Goal: Transaction & Acquisition: Subscribe to service/newsletter

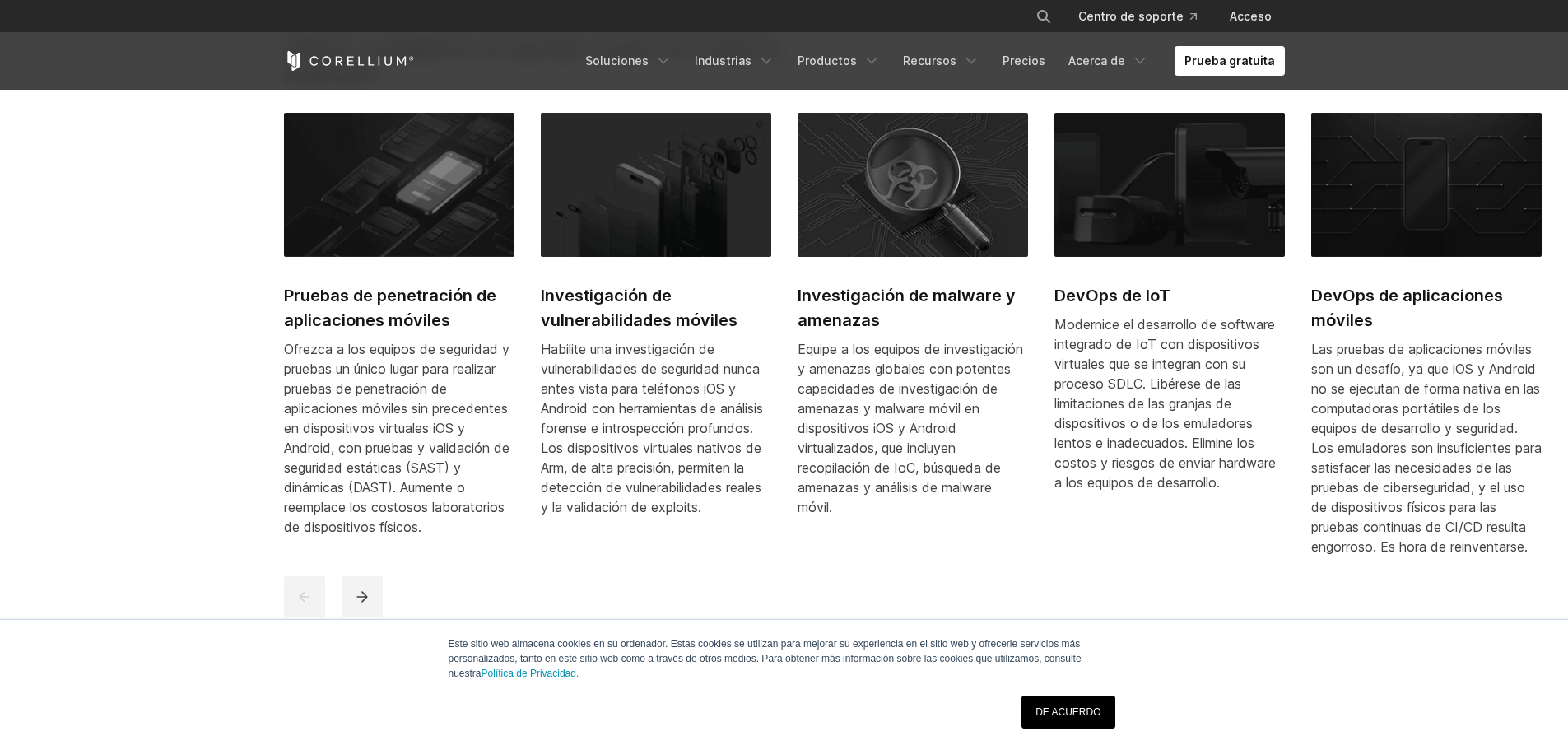
scroll to position [987, 0]
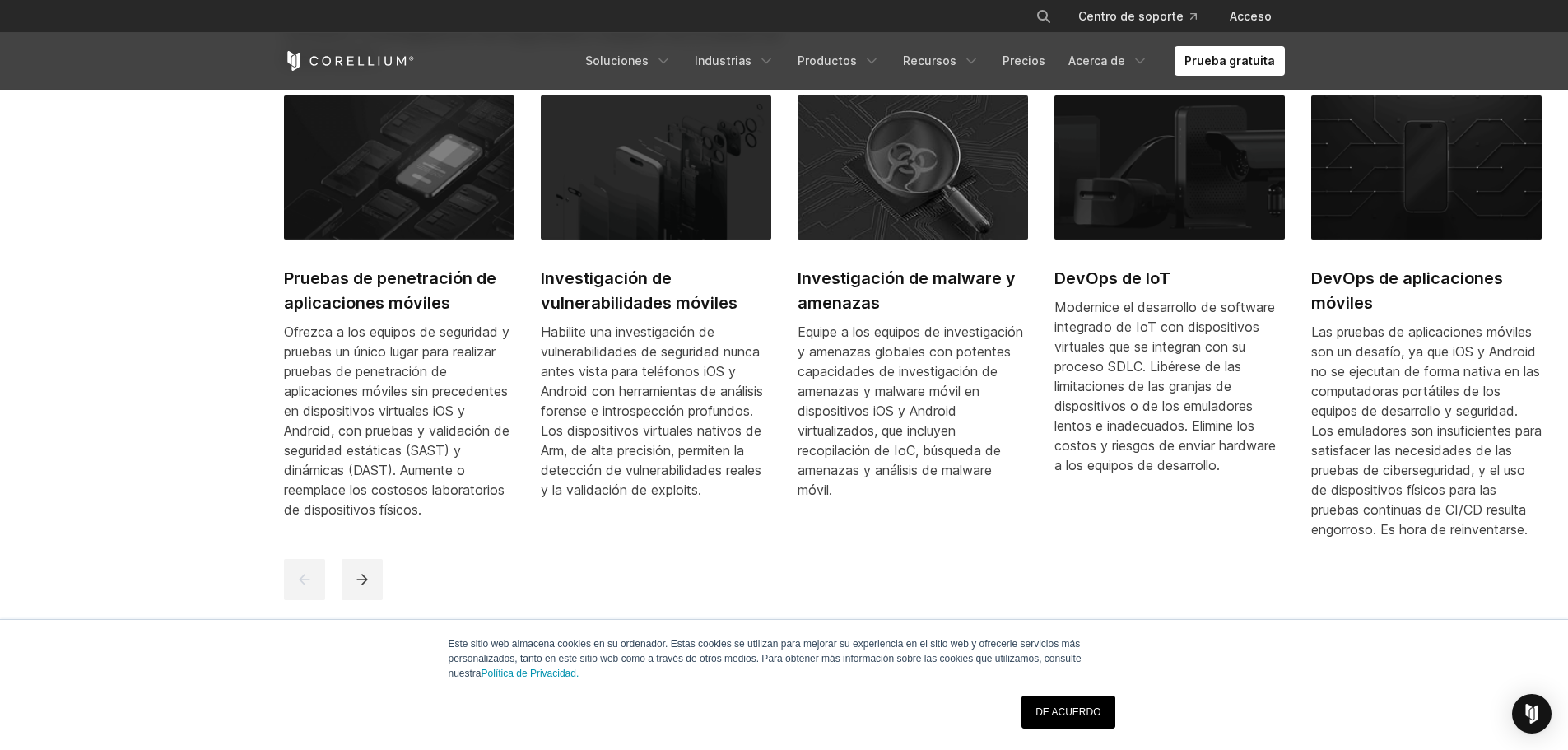
click at [1071, 724] on link "DE ACUERDO" at bounding box center [1068, 712] width 93 height 33
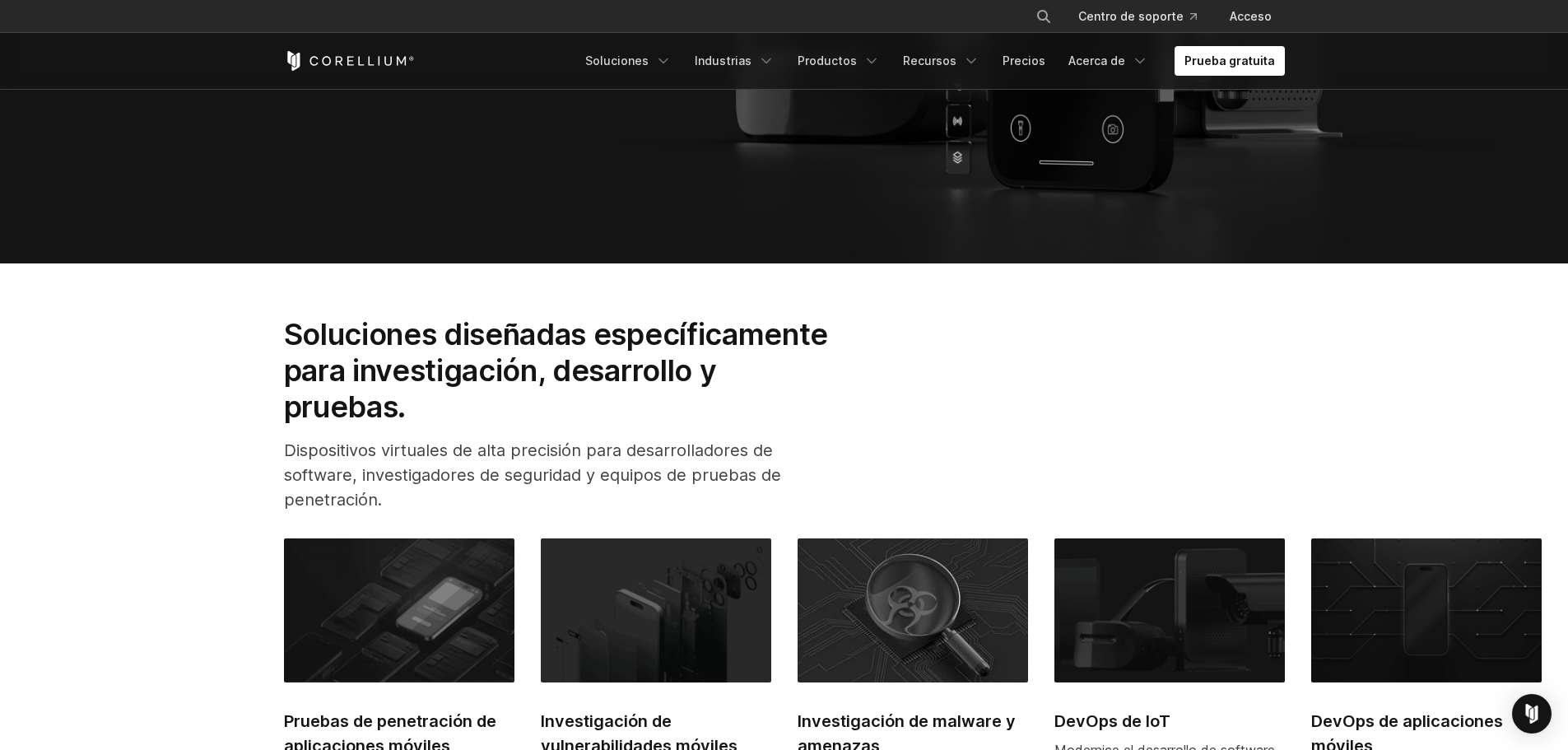
scroll to position [165, 0]
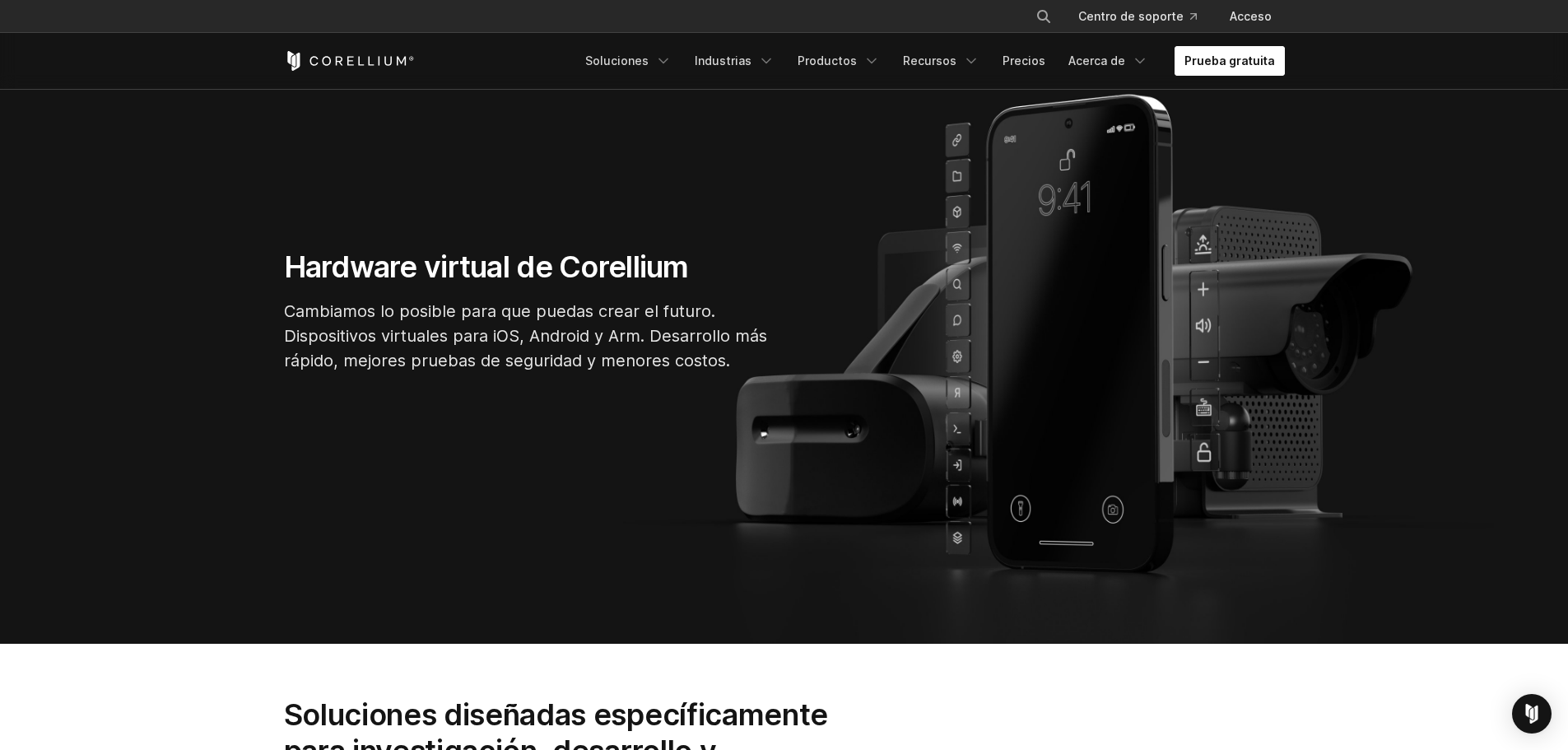
click at [1234, 69] on link "Prueba gratuita" at bounding box center [1230, 61] width 110 height 30
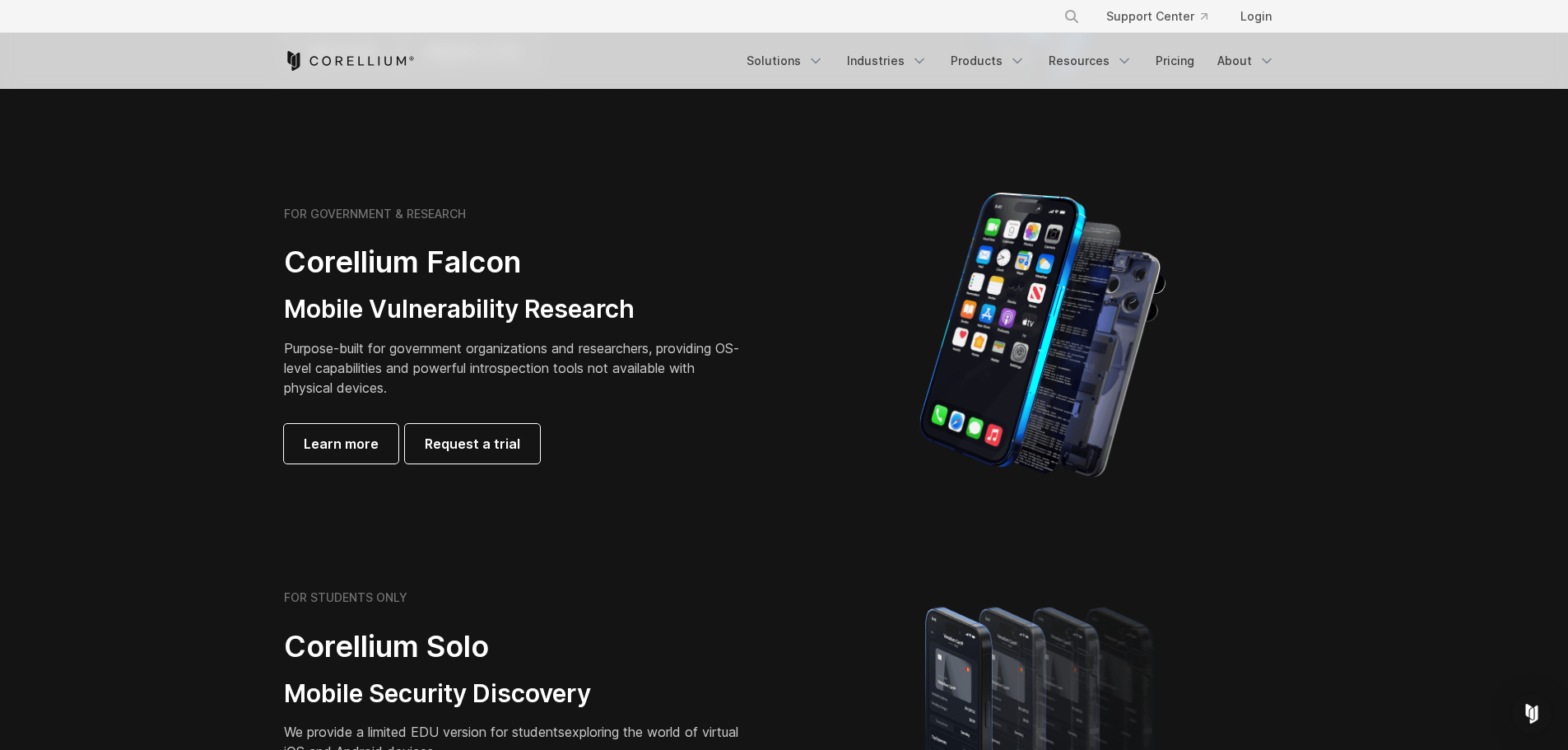
scroll to position [658, 0]
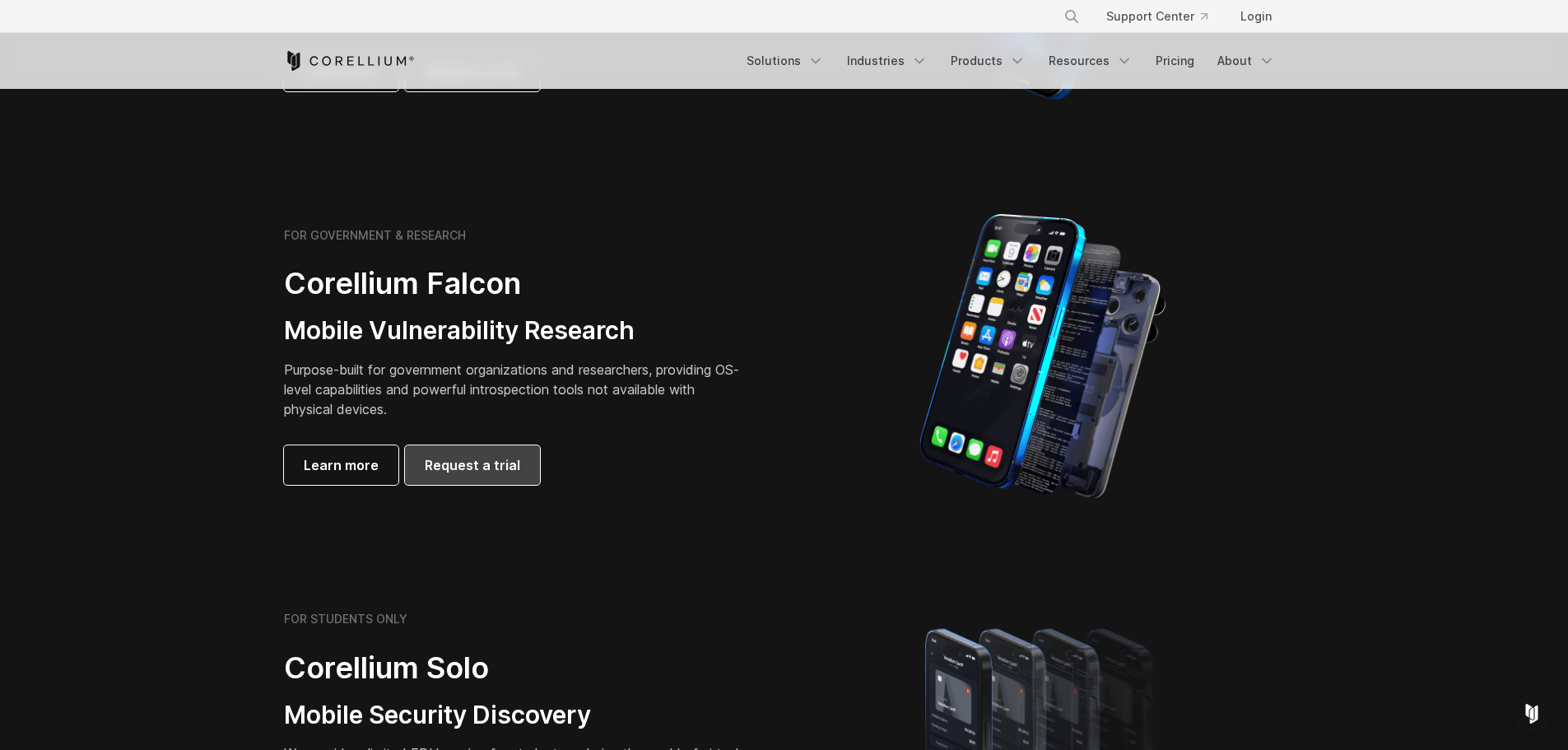
click at [488, 477] on link "Request a trial" at bounding box center [472, 464] width 135 height 39
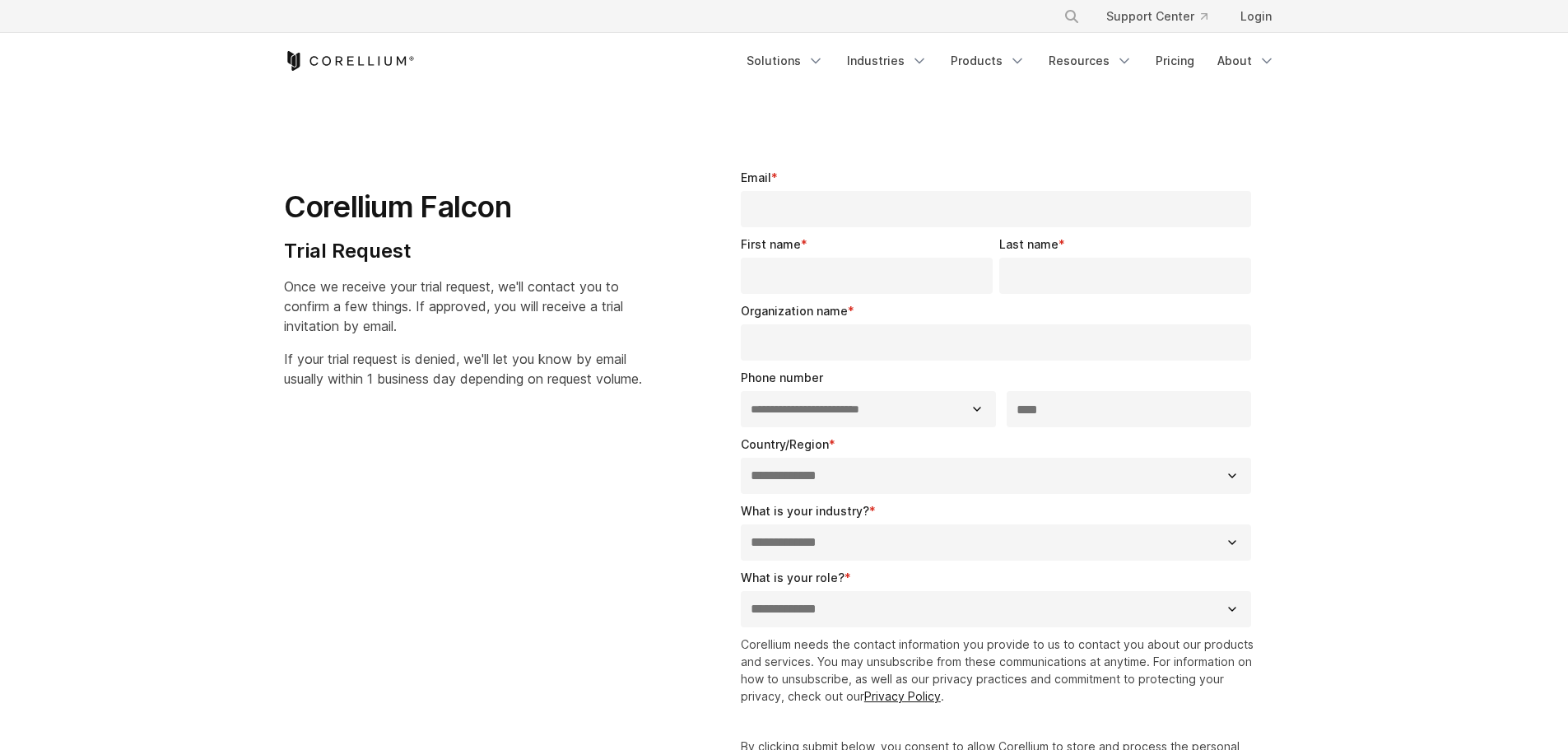
select select "**"
click at [950, 53] on link "Products" at bounding box center [989, 61] width 95 height 30
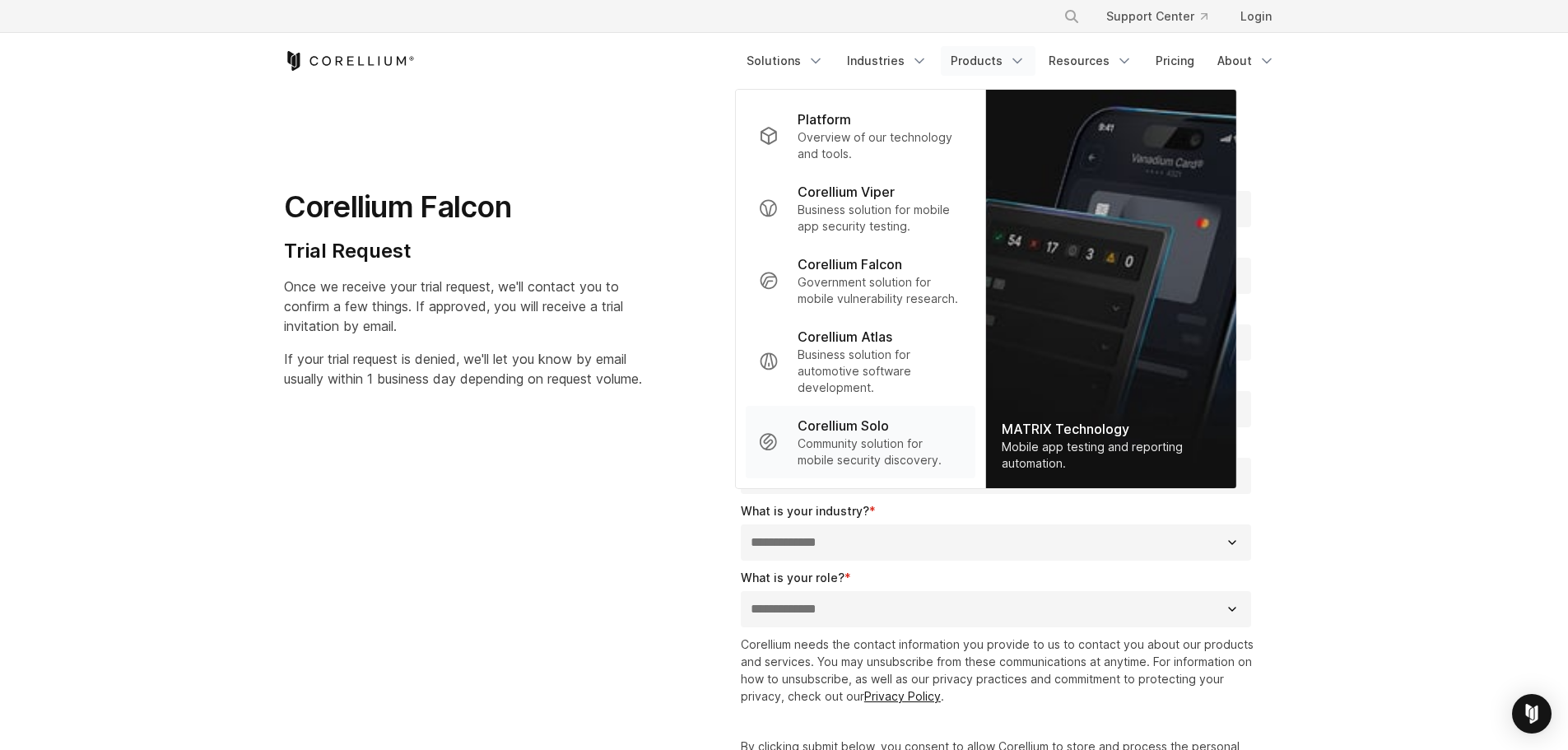
click at [947, 448] on p "Community solution for mobile security discovery." at bounding box center [879, 452] width 164 height 33
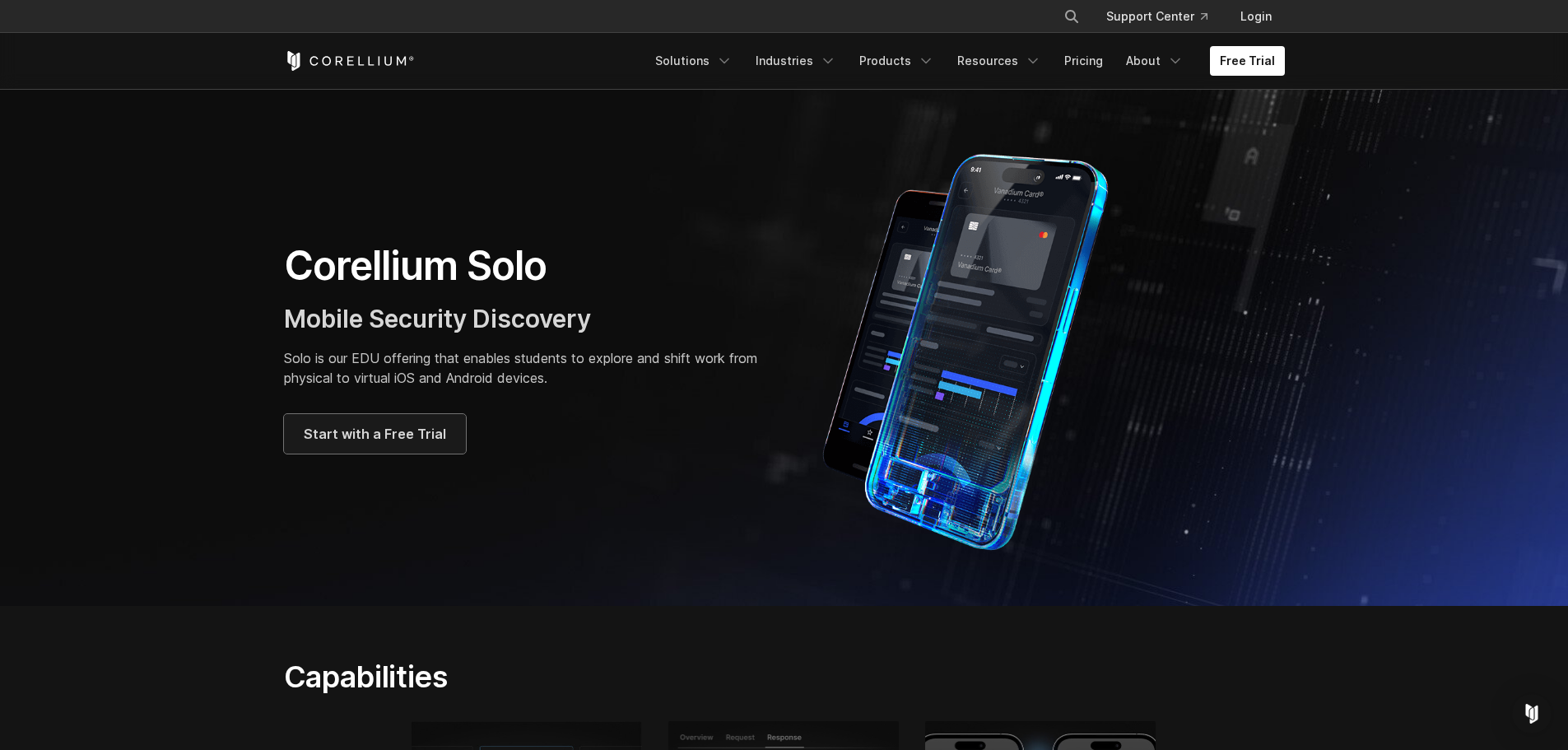
click at [422, 426] on span "Start with a Free Trial" at bounding box center [375, 434] width 143 height 20
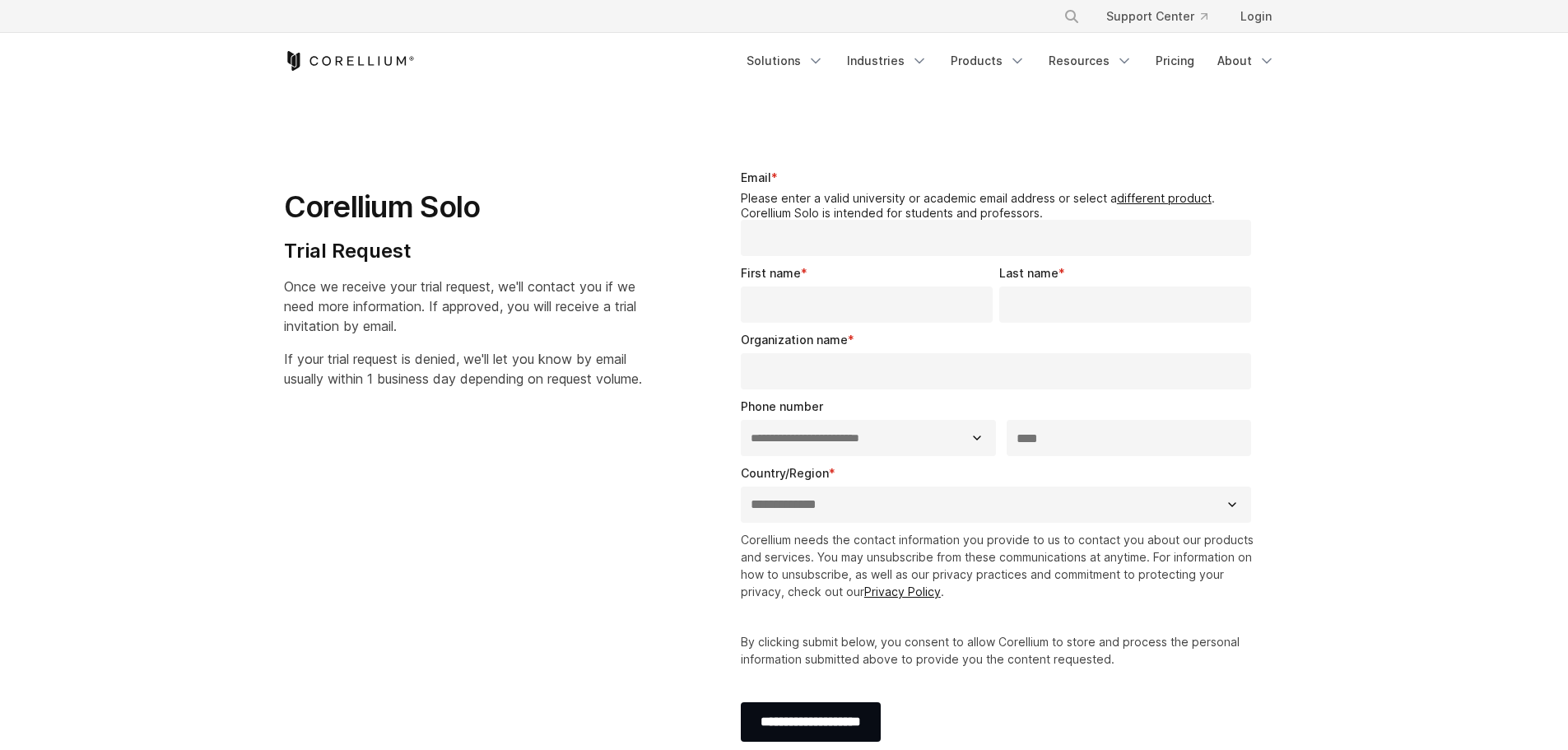
select select "**"
